Goal: Task Accomplishment & Management: Complete application form

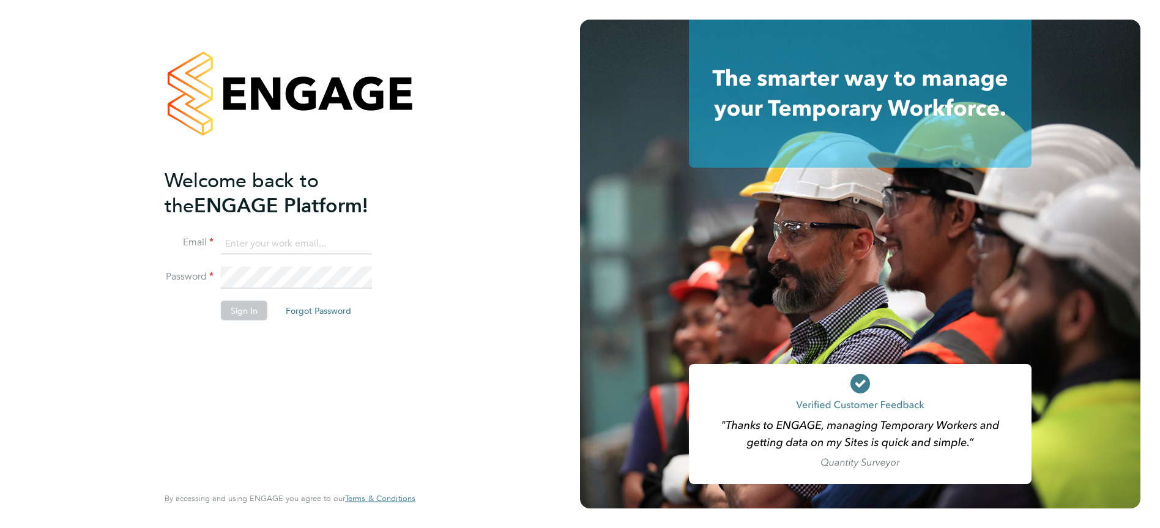
type input "rclarke@frlondon.co.uk"
click at [240, 309] on button "Sign In" at bounding box center [244, 311] width 47 height 20
